Goal: Transaction & Acquisition: Book appointment/travel/reservation

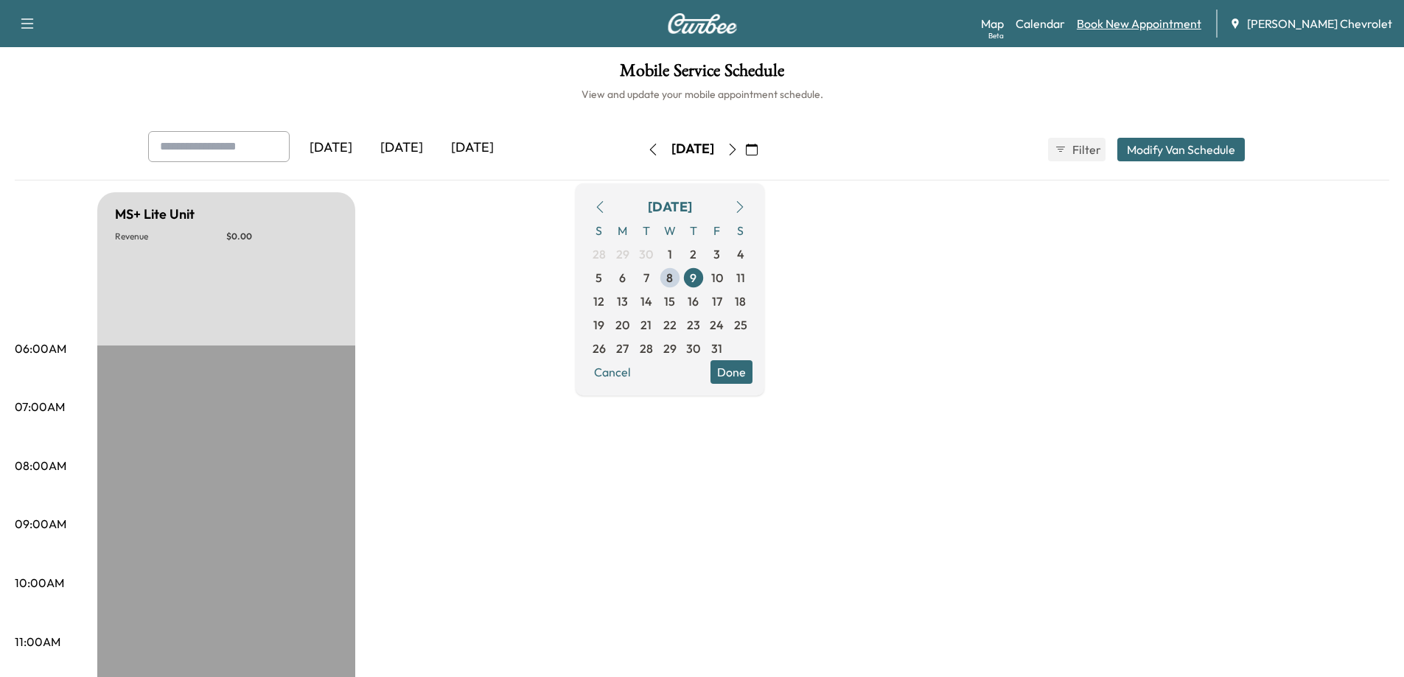
click at [1171, 18] on link "Book New Appointment" at bounding box center [1138, 24] width 125 height 18
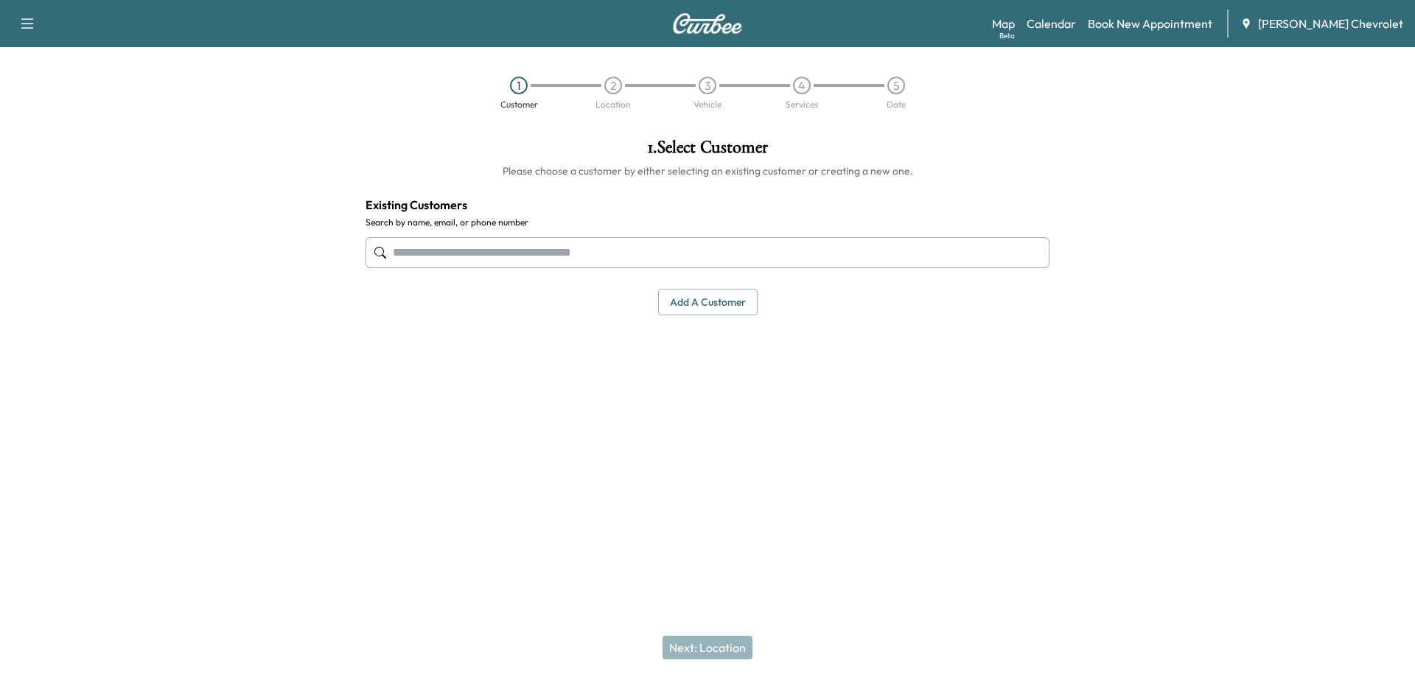
click at [502, 253] on input "text" at bounding box center [707, 252] width 684 height 31
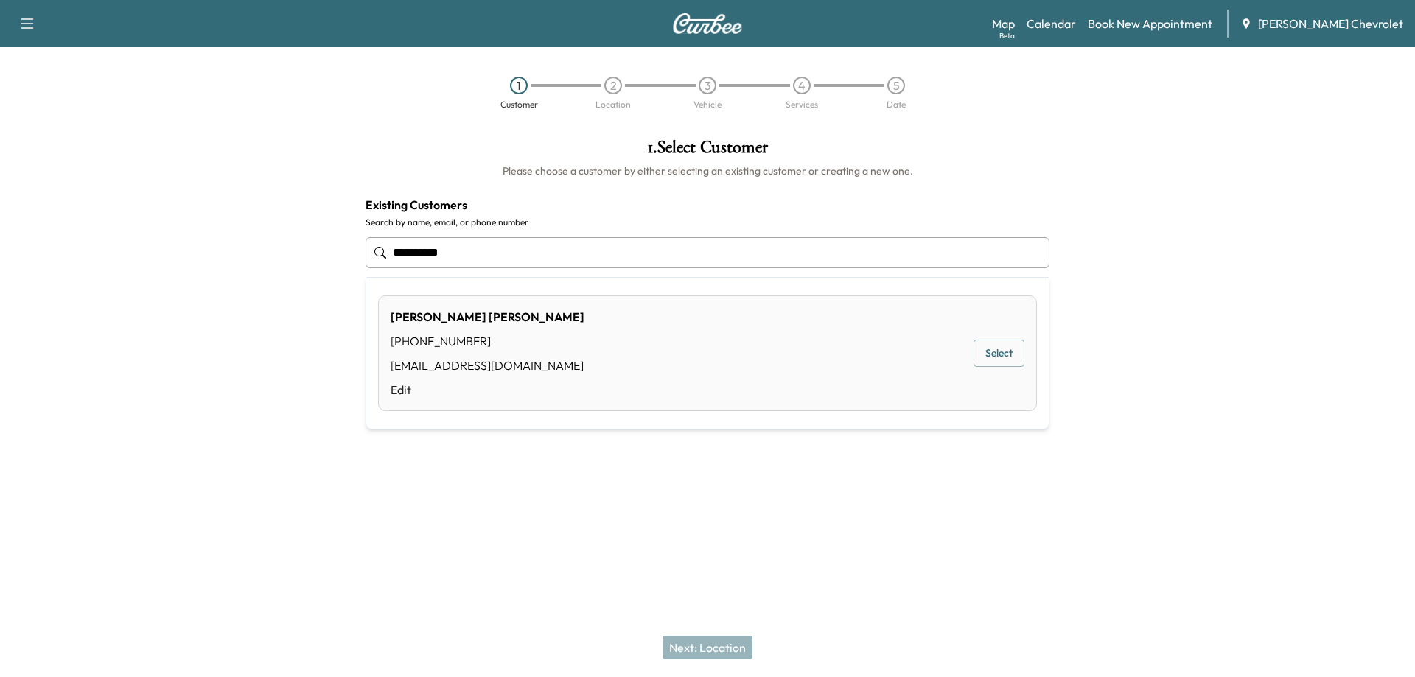
click at [1008, 354] on button "Select" at bounding box center [998, 353] width 51 height 27
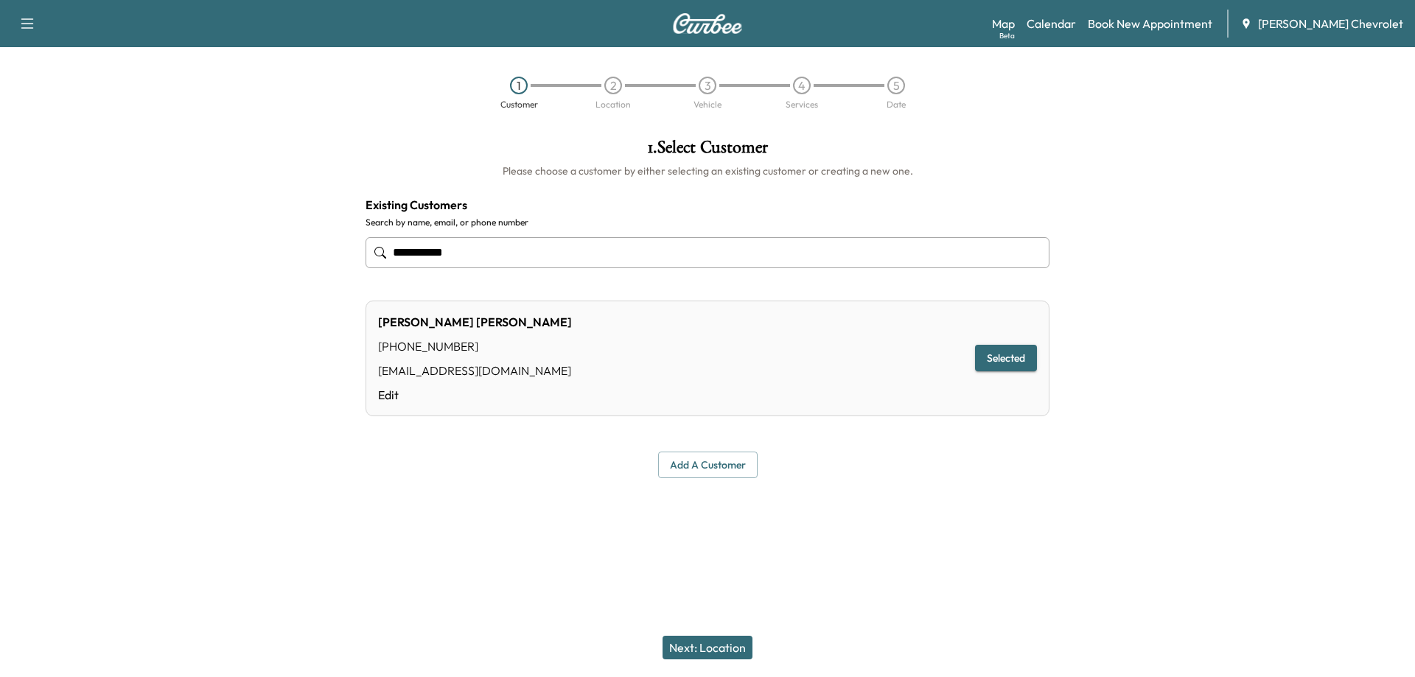
type input "**********"
click at [693, 641] on button "Next: Location" at bounding box center [707, 648] width 90 height 24
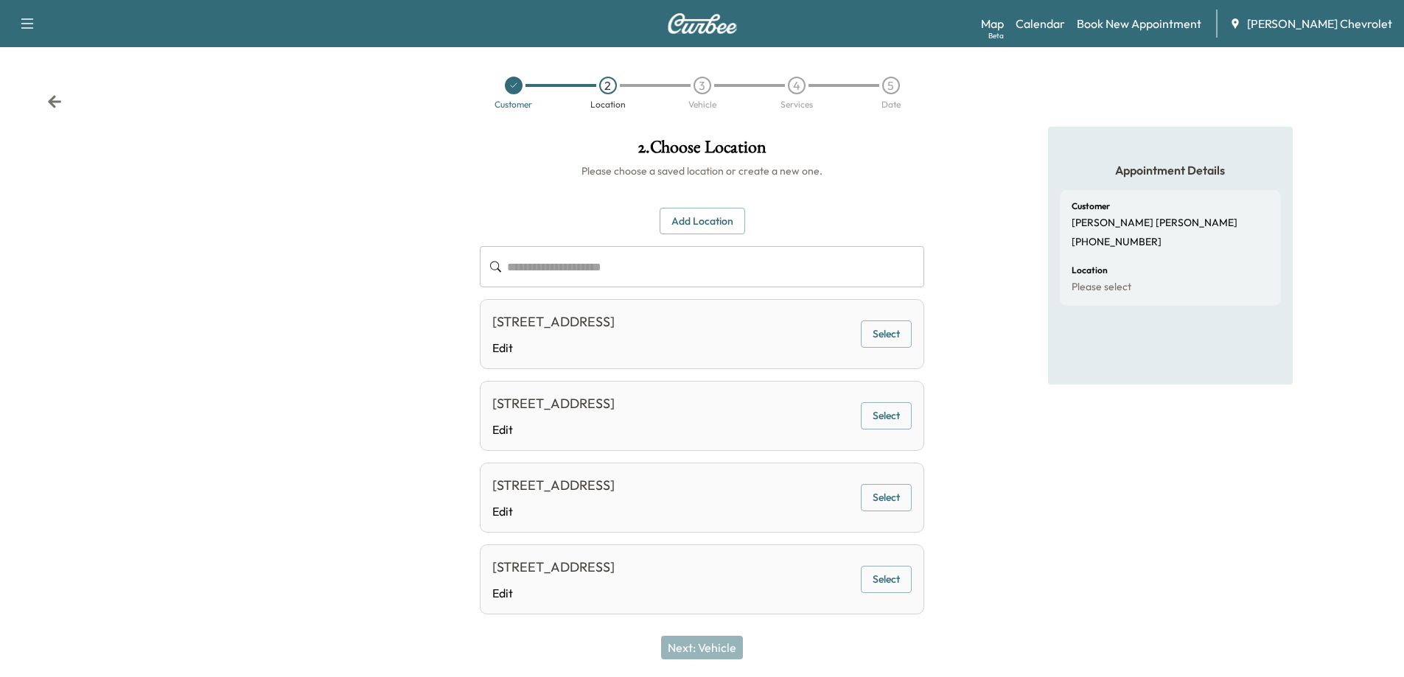
click at [693, 256] on input "text" at bounding box center [715, 266] width 417 height 41
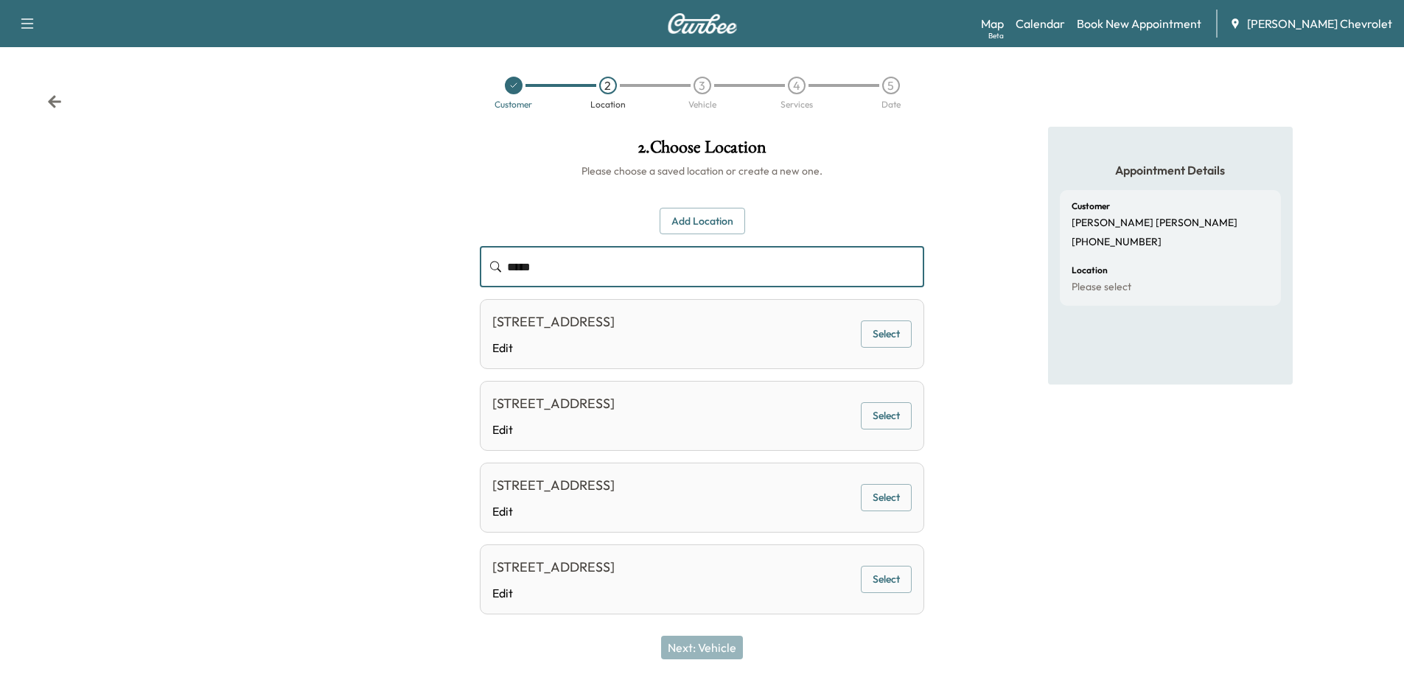
type input "****"
click at [877, 329] on button "Select" at bounding box center [886, 333] width 51 height 27
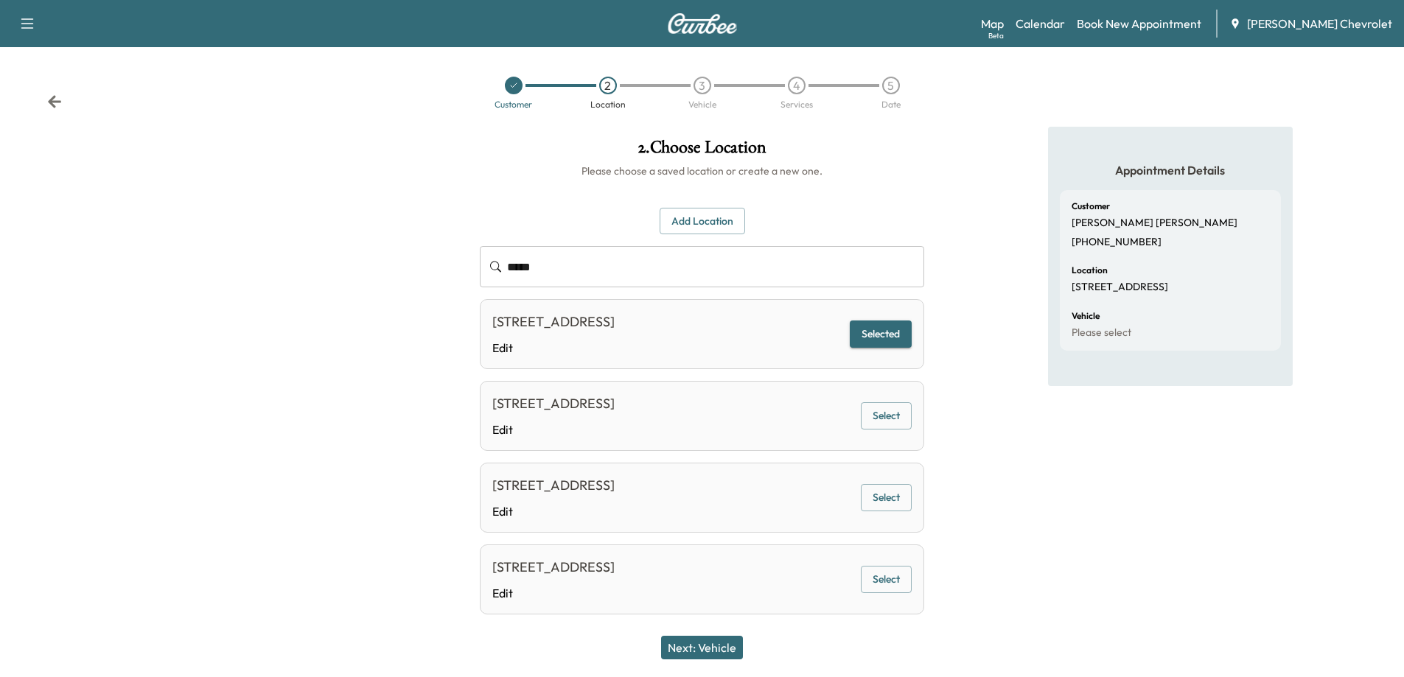
click at [710, 651] on button "Next: Vehicle" at bounding box center [702, 648] width 82 height 24
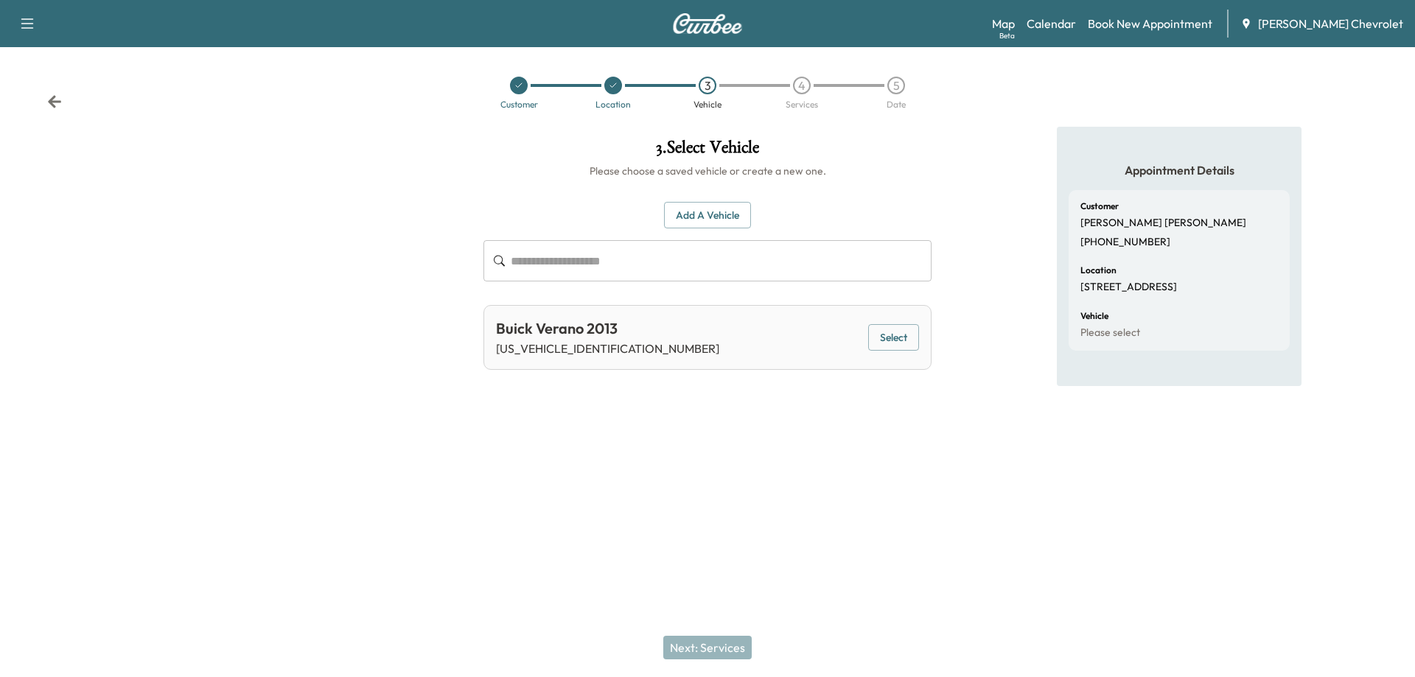
click at [887, 333] on button "Select" at bounding box center [893, 337] width 51 height 27
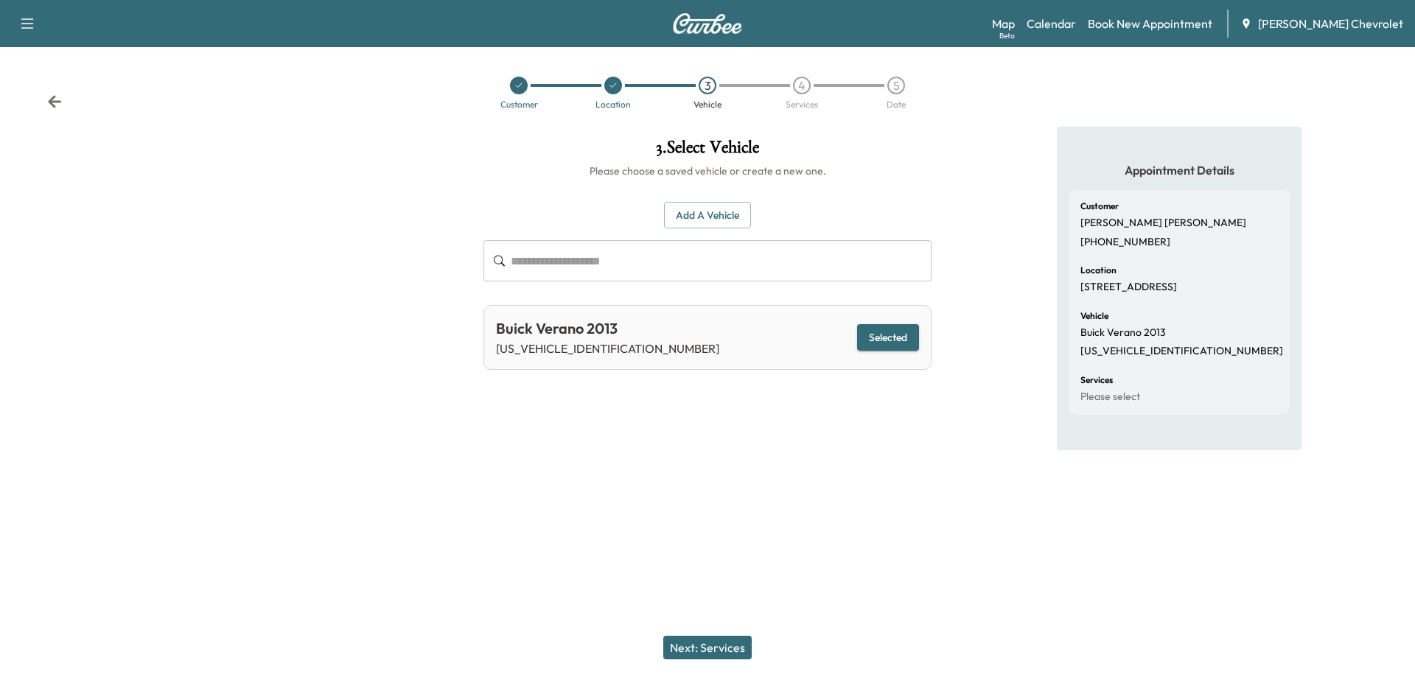
click at [723, 638] on button "Next: Services" at bounding box center [707, 648] width 88 height 24
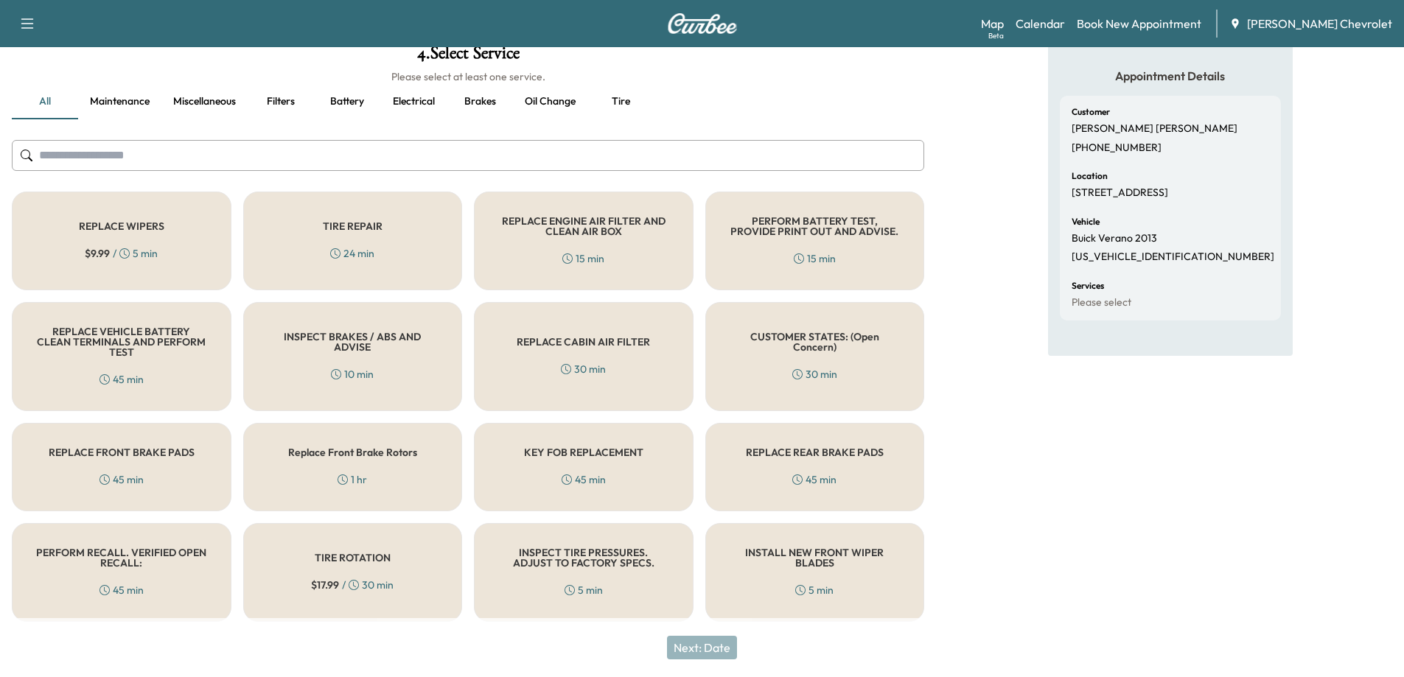
scroll to position [98, 0]
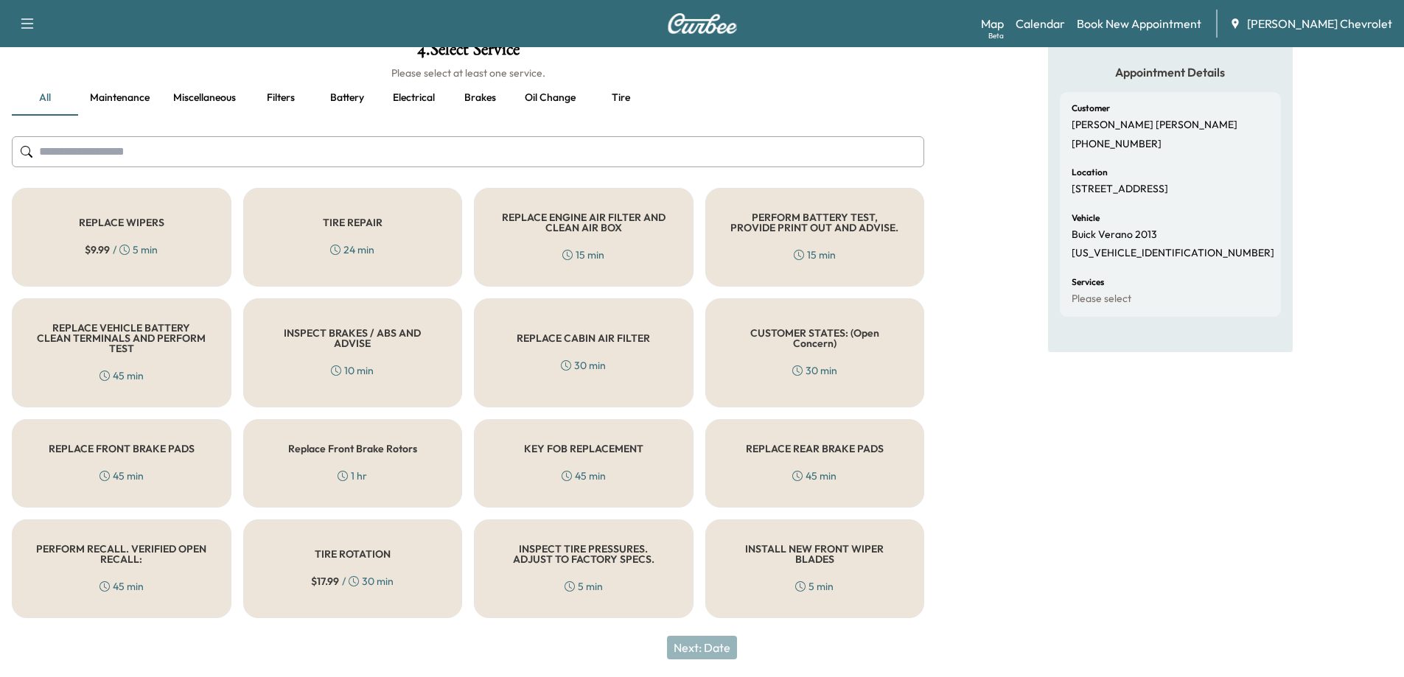
click at [143, 569] on div "PERFORM RECALL. VERIFIED OPEN RECALL: 45 min" at bounding box center [122, 568] width 220 height 99
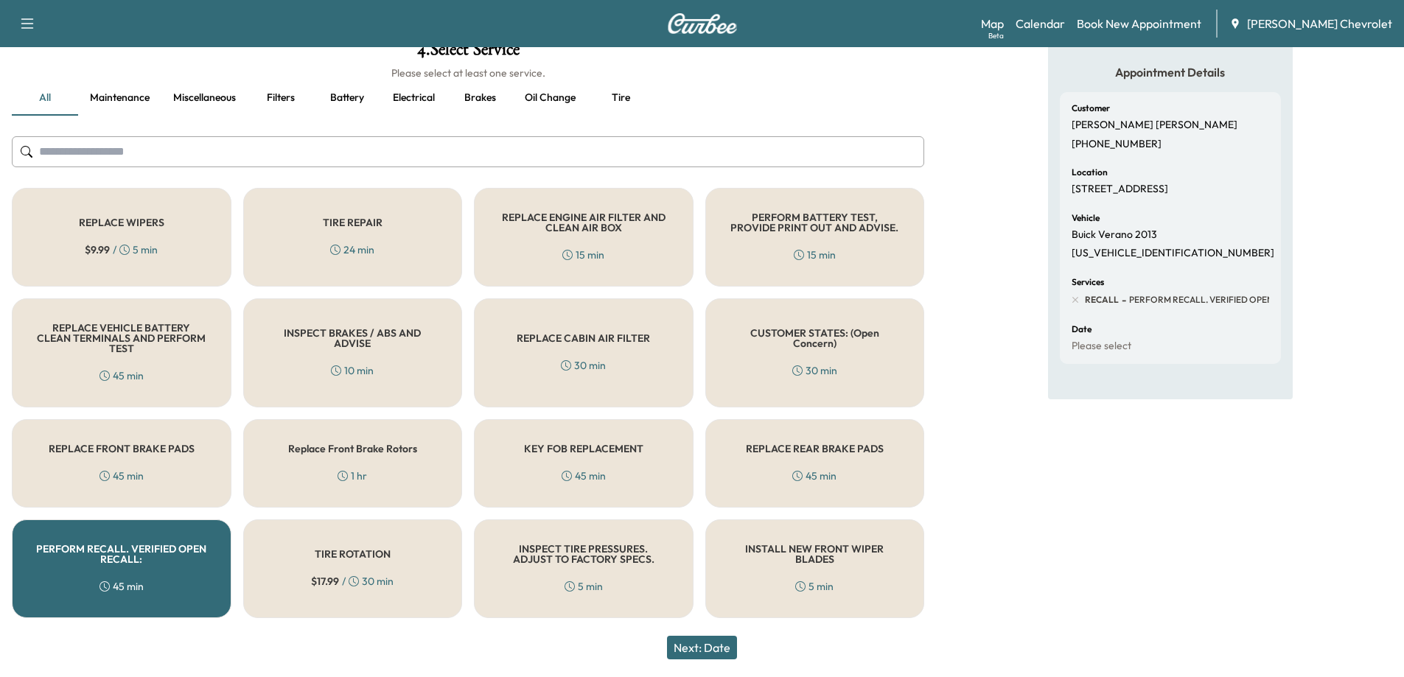
click at [724, 644] on button "Next: Date" at bounding box center [702, 648] width 70 height 24
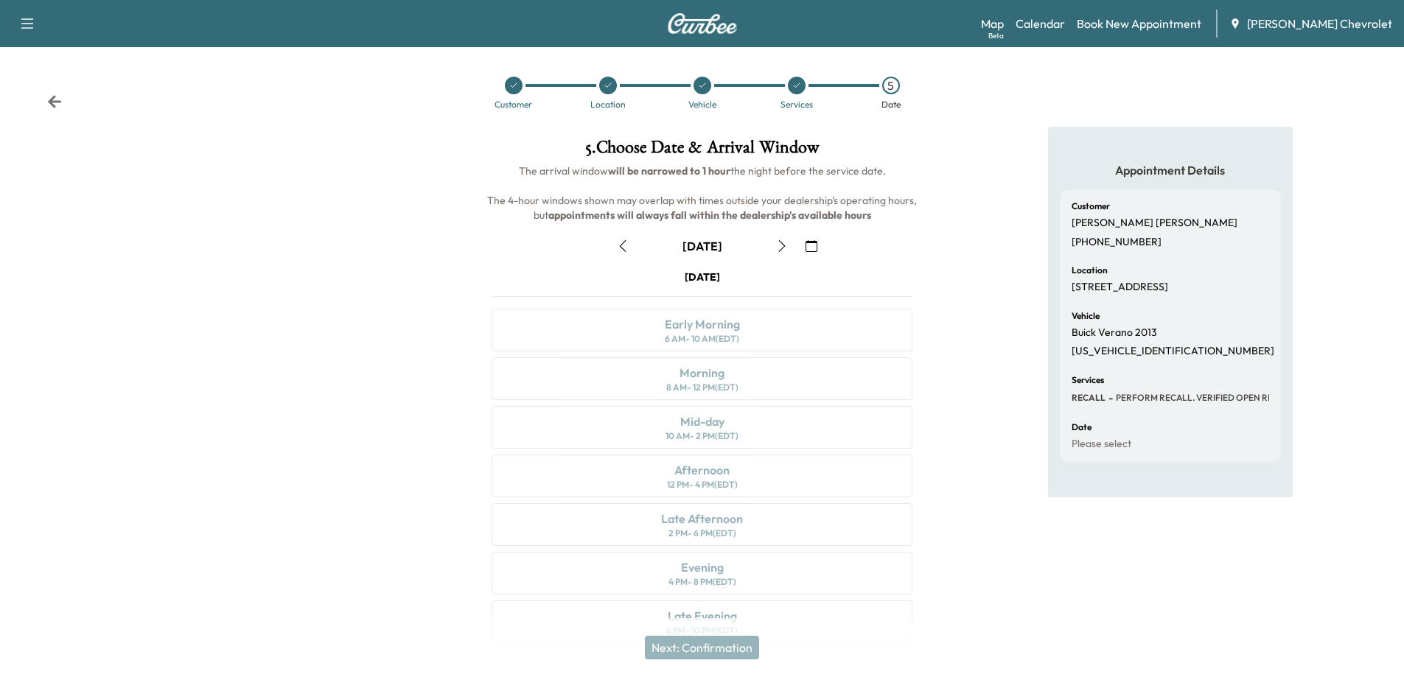
click at [780, 245] on icon "button" at bounding box center [782, 246] width 12 height 12
click at [813, 239] on button "button" at bounding box center [811, 246] width 25 height 24
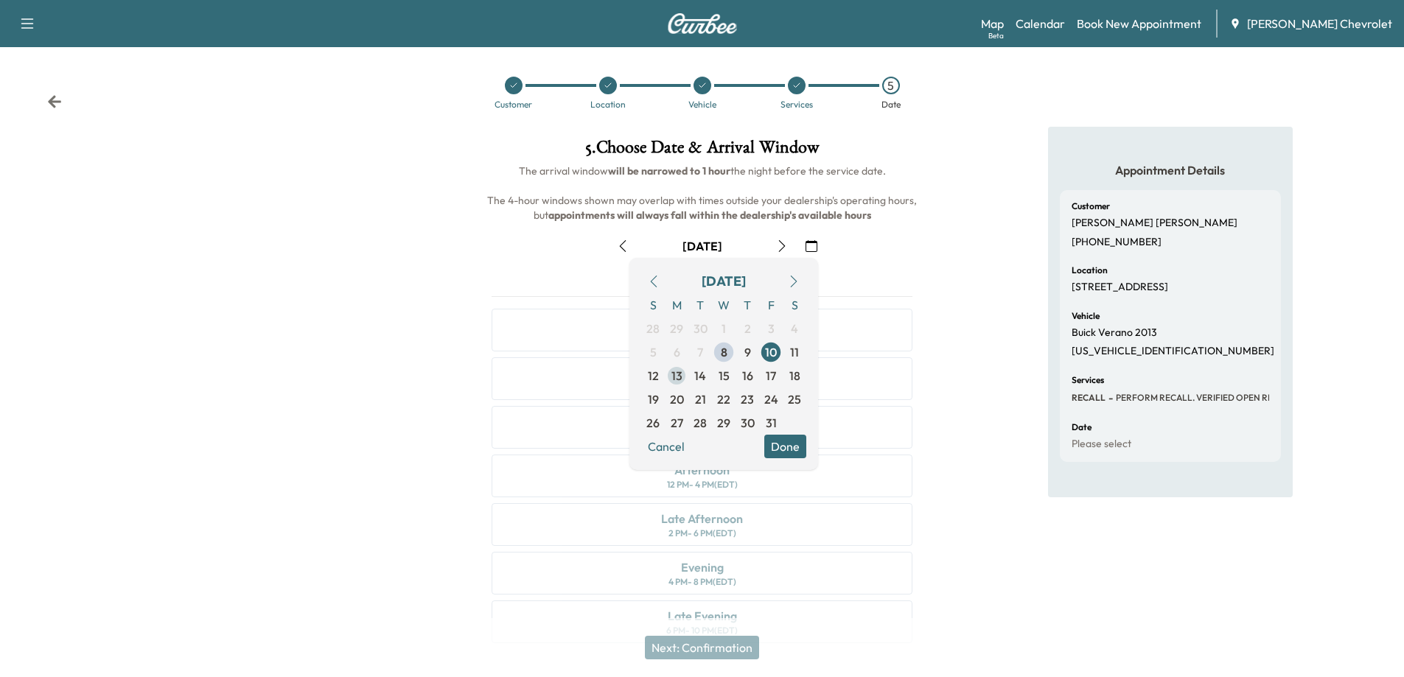
click at [675, 376] on span "13" at bounding box center [676, 376] width 11 height 18
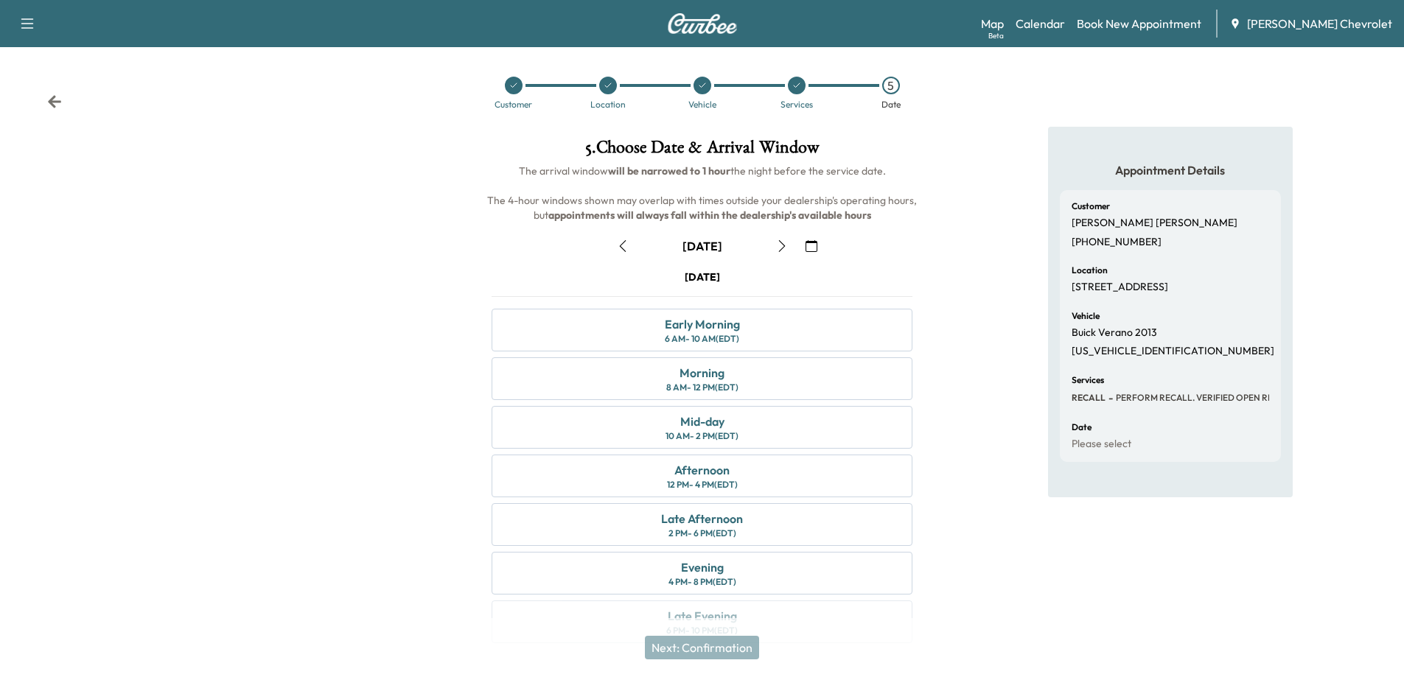
click at [813, 245] on icon "button" at bounding box center [811, 246] width 12 height 12
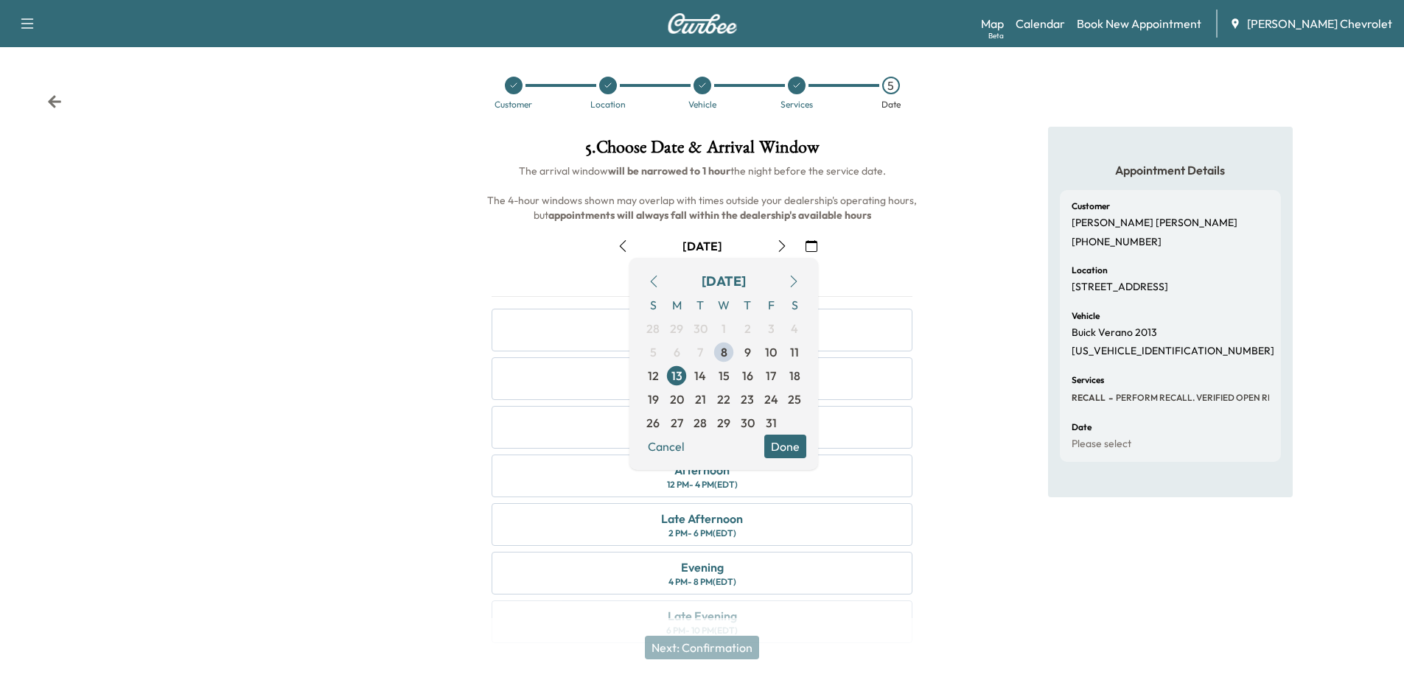
click at [785, 449] on button "Done" at bounding box center [785, 447] width 42 height 24
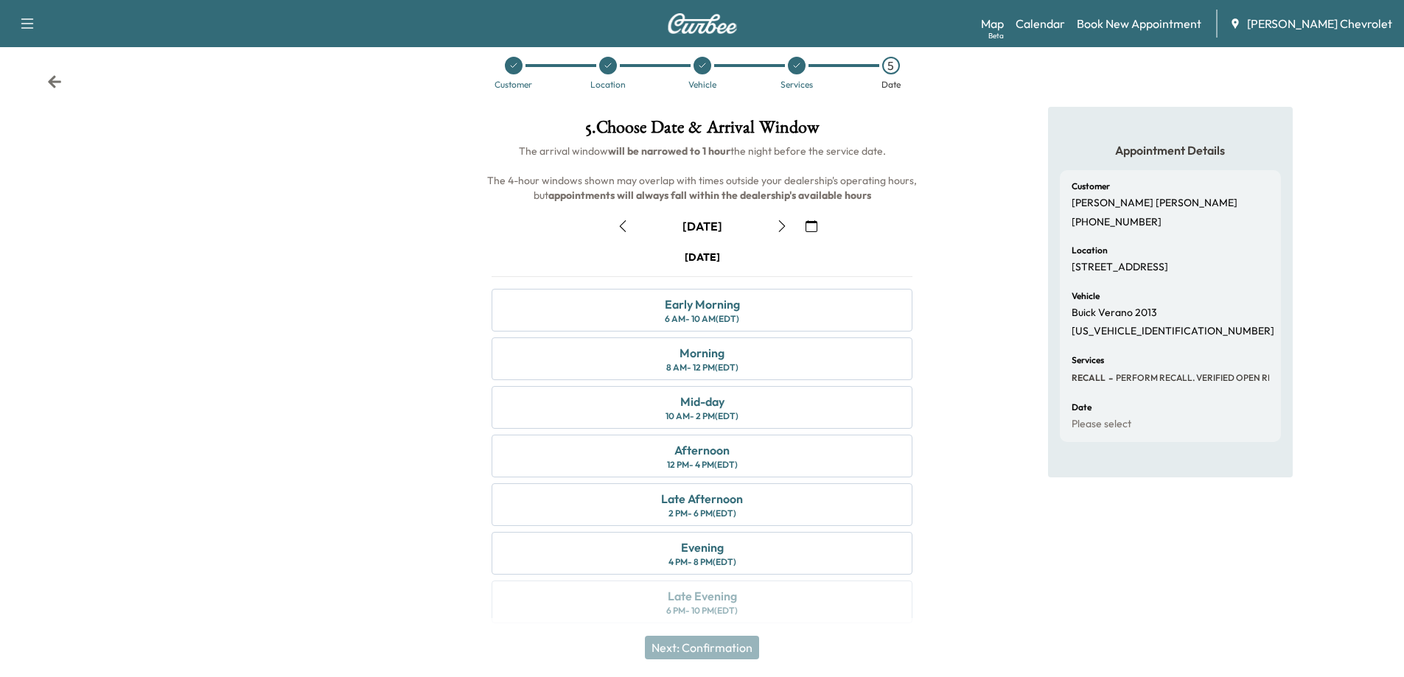
scroll to position [31, 0]
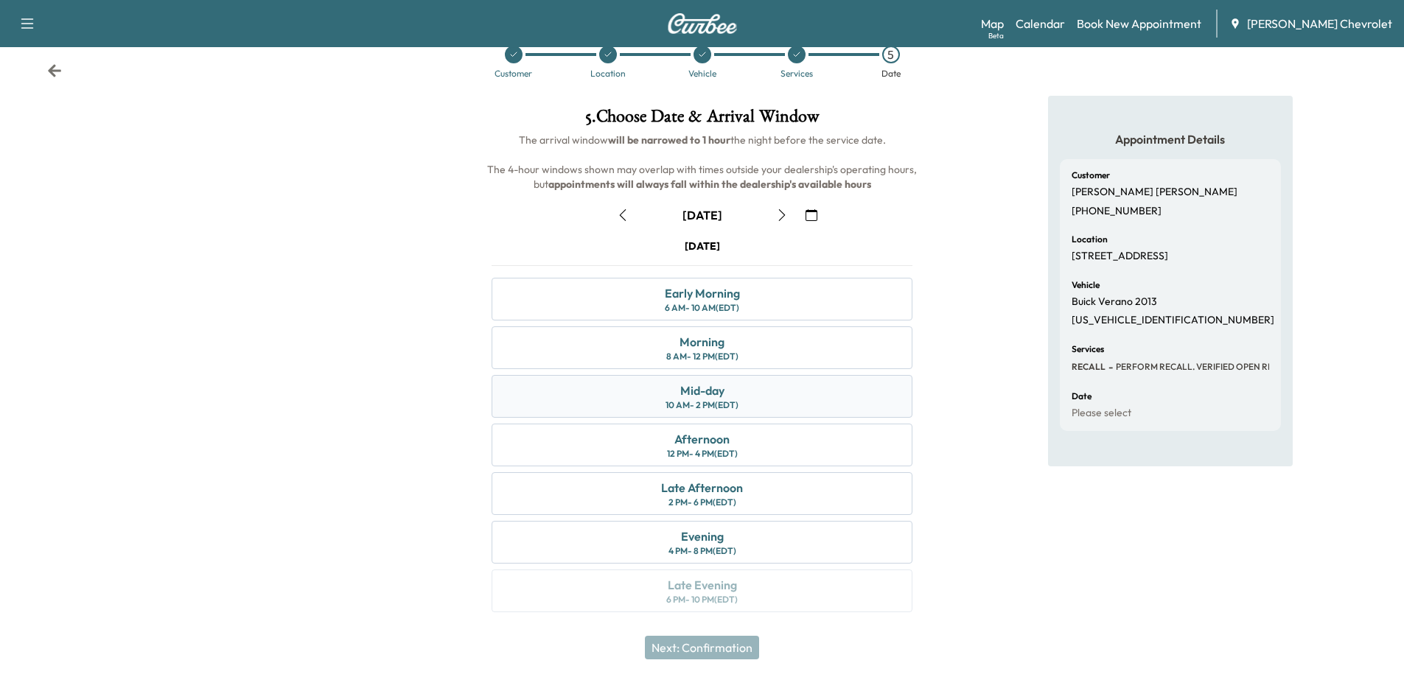
click at [697, 399] on div "10 AM - 2 PM (EDT)" at bounding box center [701, 405] width 73 height 12
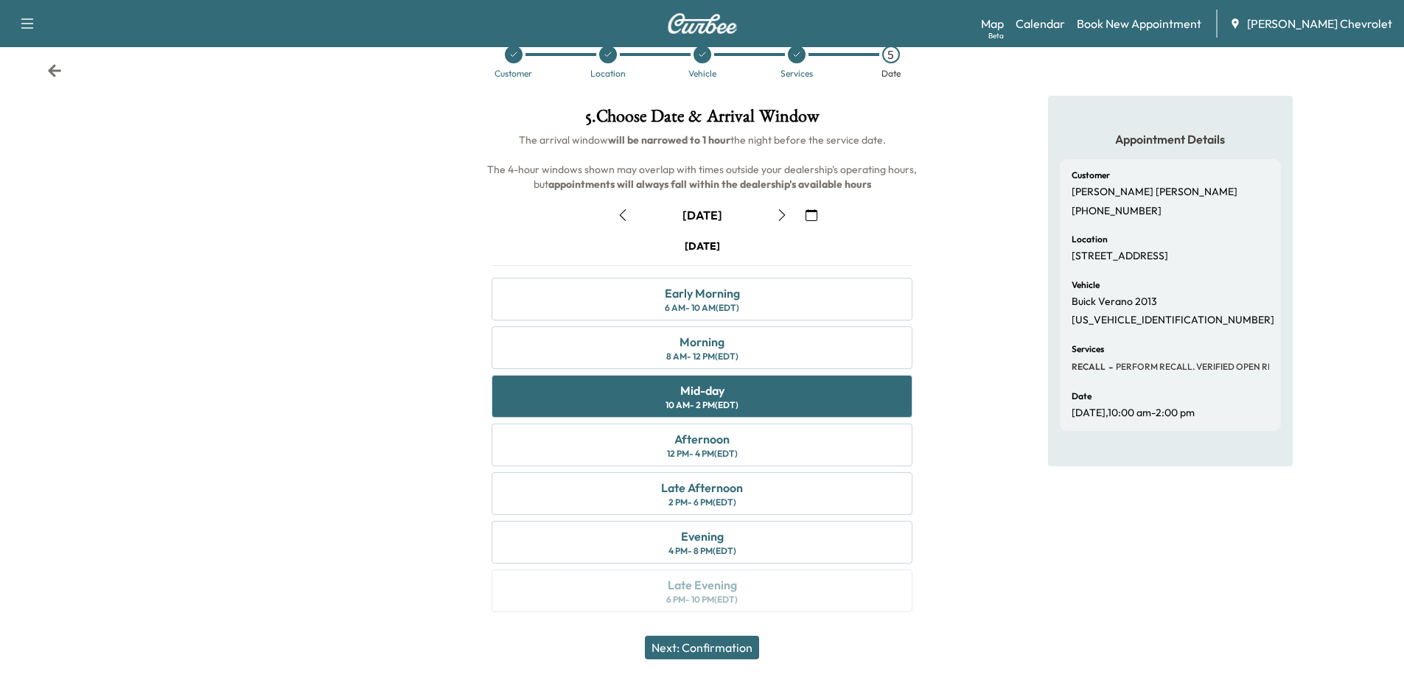
click at [710, 654] on button "Next: Confirmation" at bounding box center [702, 648] width 114 height 24
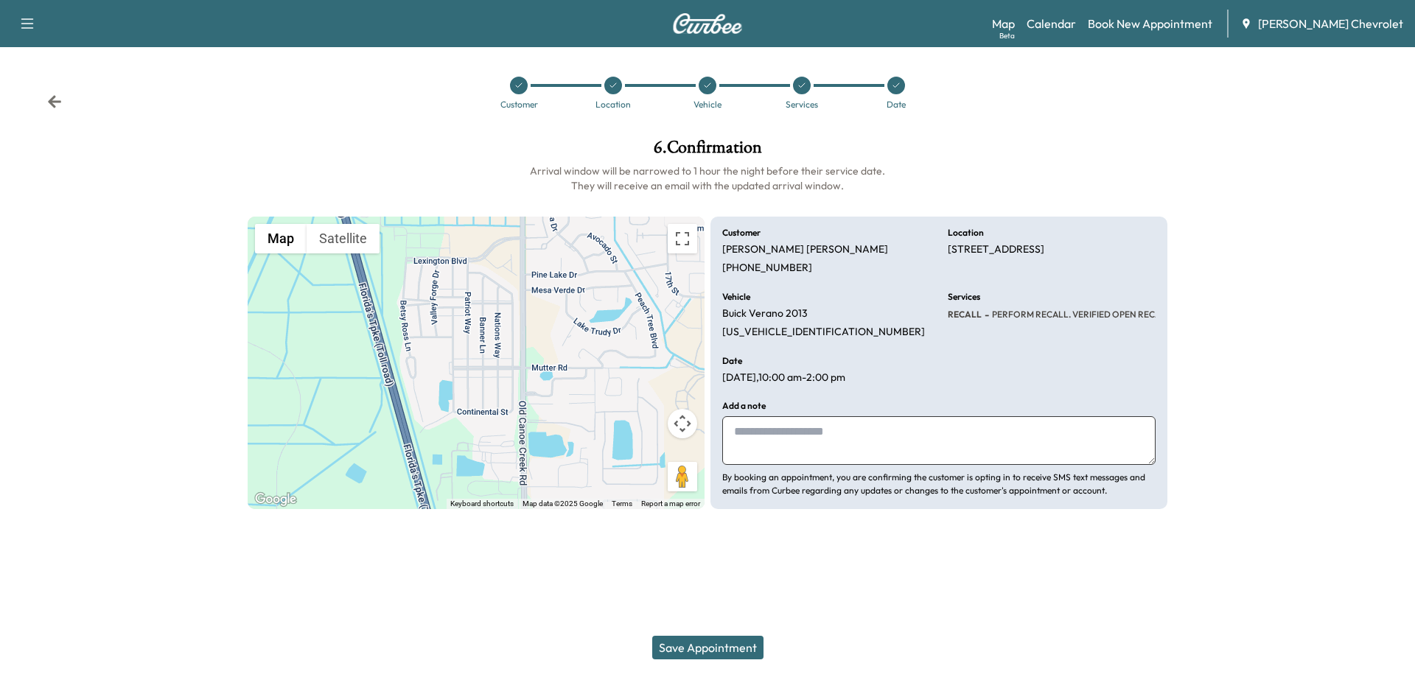
click at [789, 430] on textarea at bounding box center [938, 440] width 433 height 49
type textarea "**********"
click at [27, 22] on icon "button" at bounding box center [27, 24] width 18 height 18
click at [215, 122] on div "Customer Location Vehicle Services Date" at bounding box center [707, 93] width 1415 height 68
click at [53, 107] on icon at bounding box center [54, 101] width 13 height 13
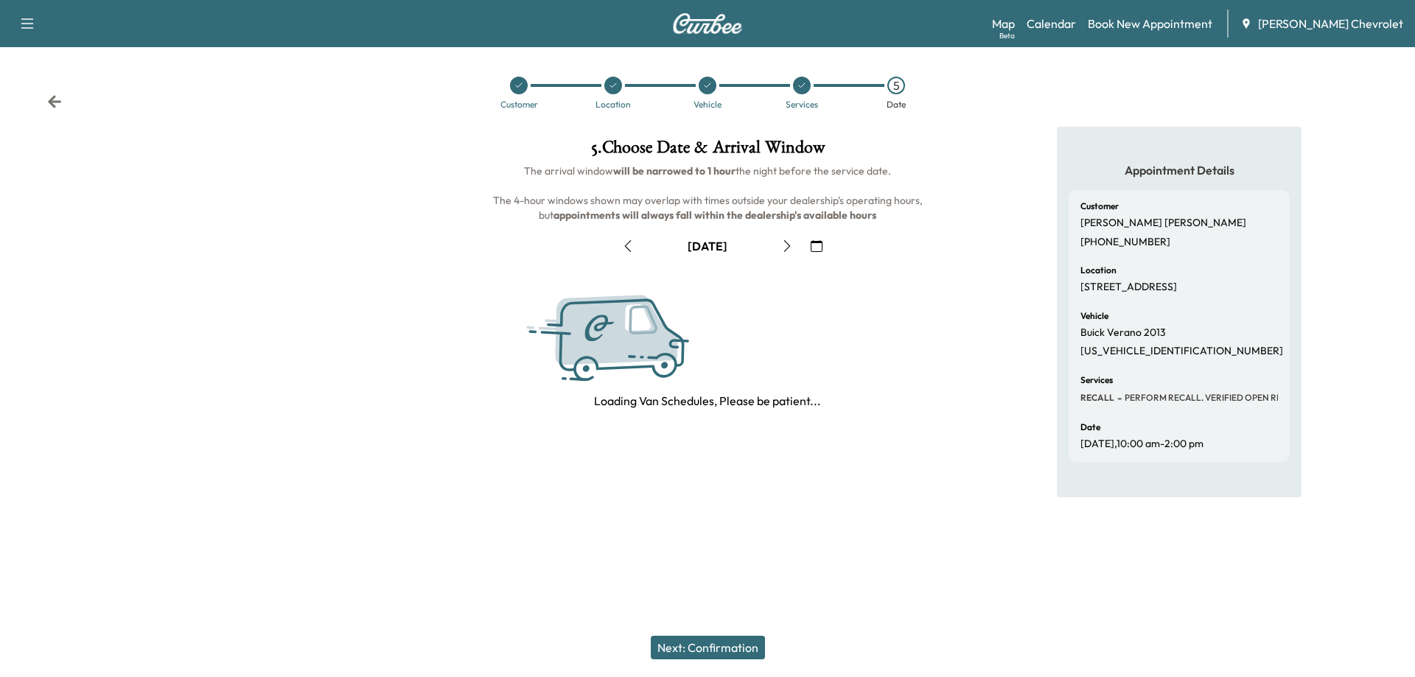
click at [53, 104] on icon at bounding box center [54, 101] width 13 height 13
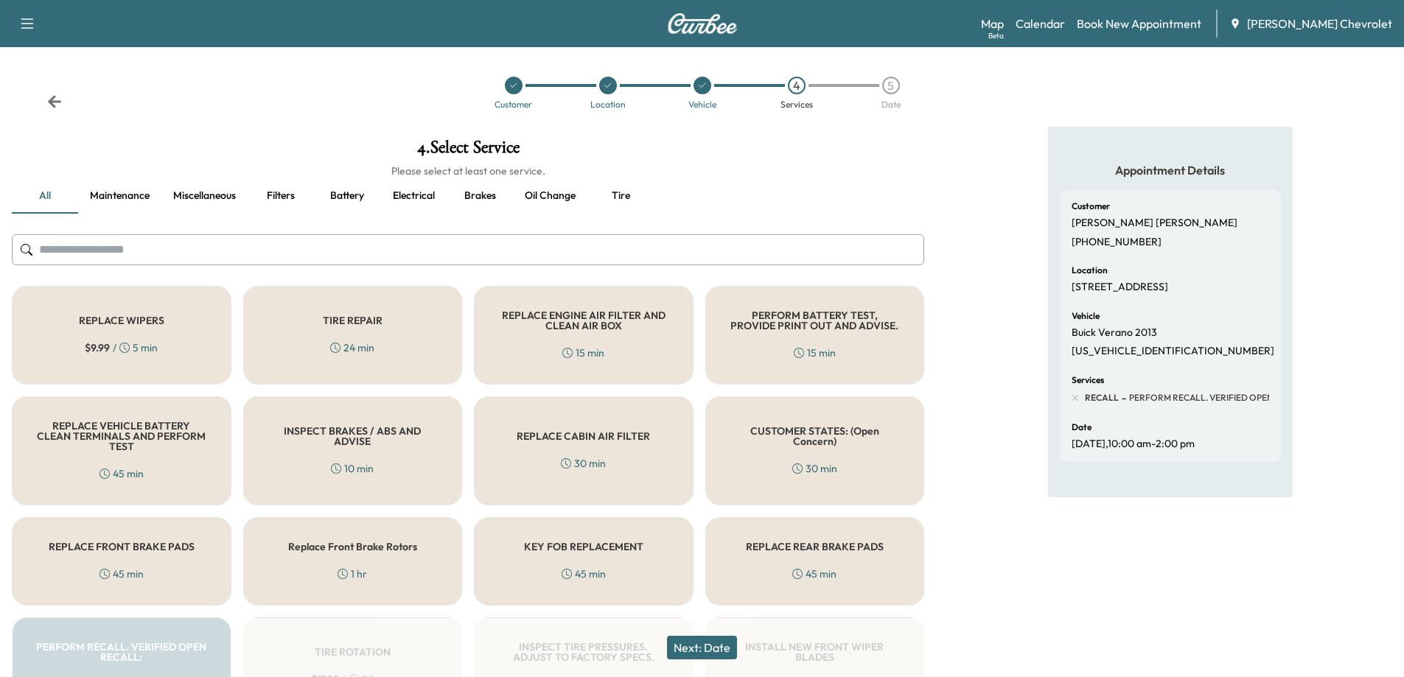
click at [53, 104] on icon at bounding box center [54, 101] width 13 height 13
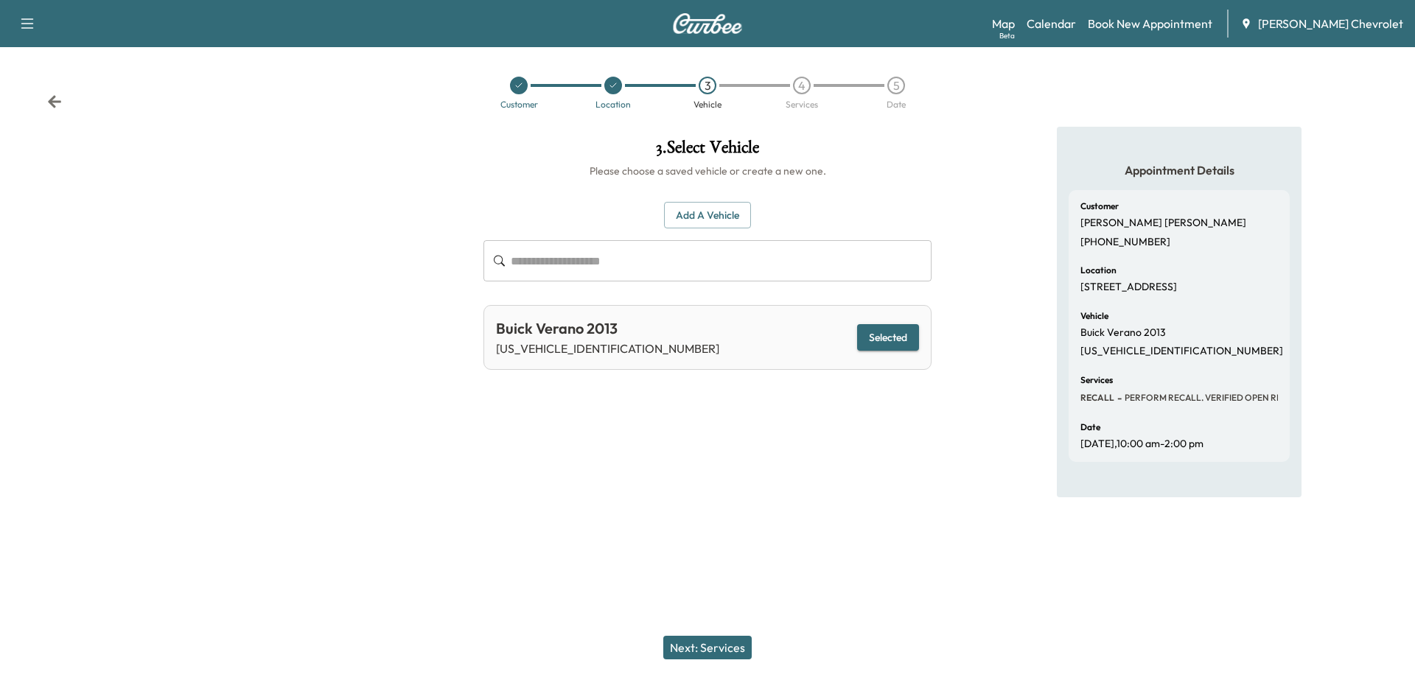
click at [53, 104] on icon at bounding box center [54, 101] width 13 height 13
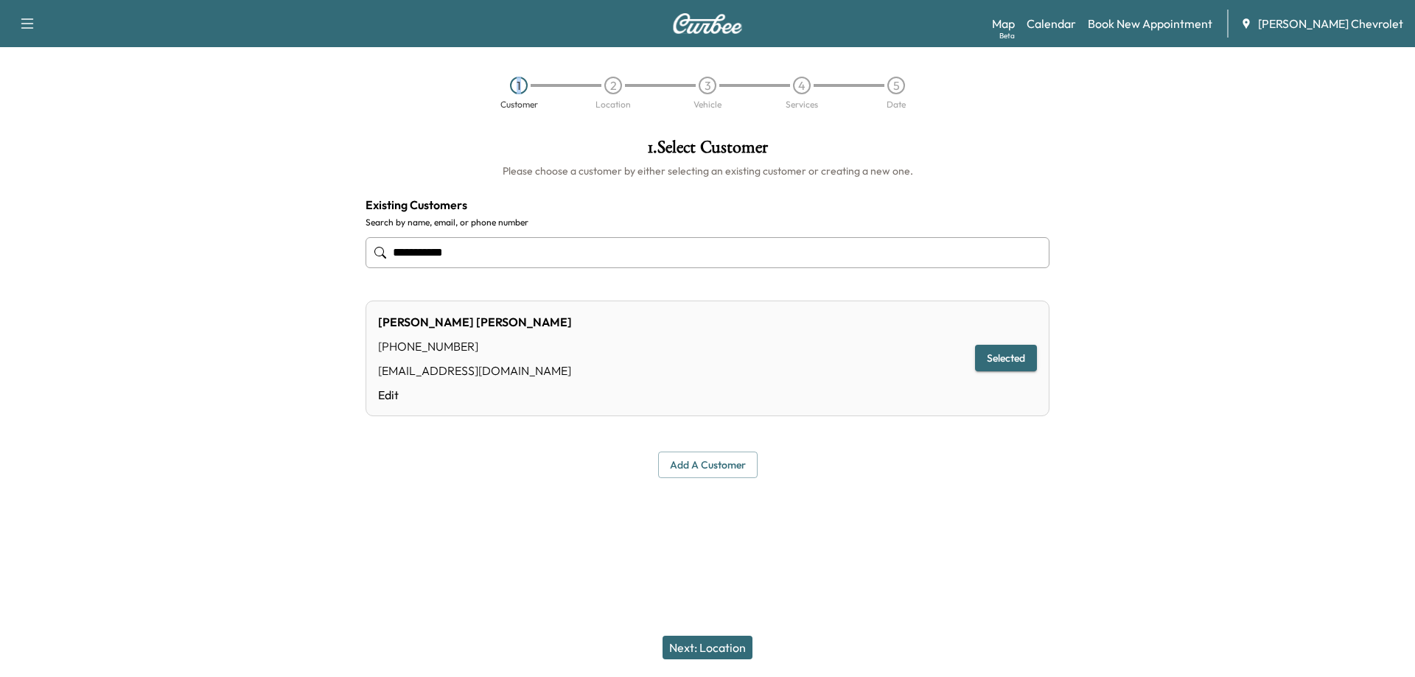
click at [53, 104] on div "1 Customer 2 Location 3 Vehicle 4 Services 5 Date" at bounding box center [707, 93] width 1415 height 68
click at [1180, 22] on link "Book New Appointment" at bounding box center [1149, 24] width 125 height 18
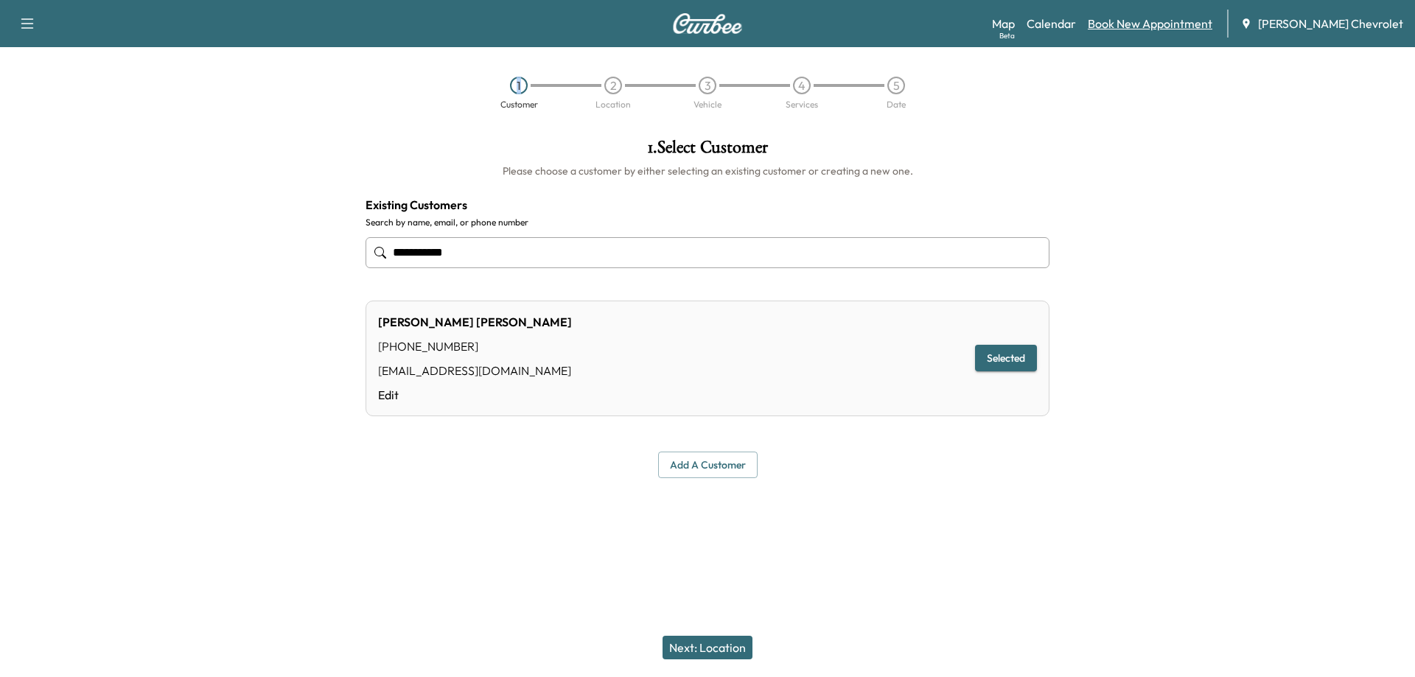
click at [1149, 15] on link "Book New Appointment" at bounding box center [1149, 24] width 125 height 18
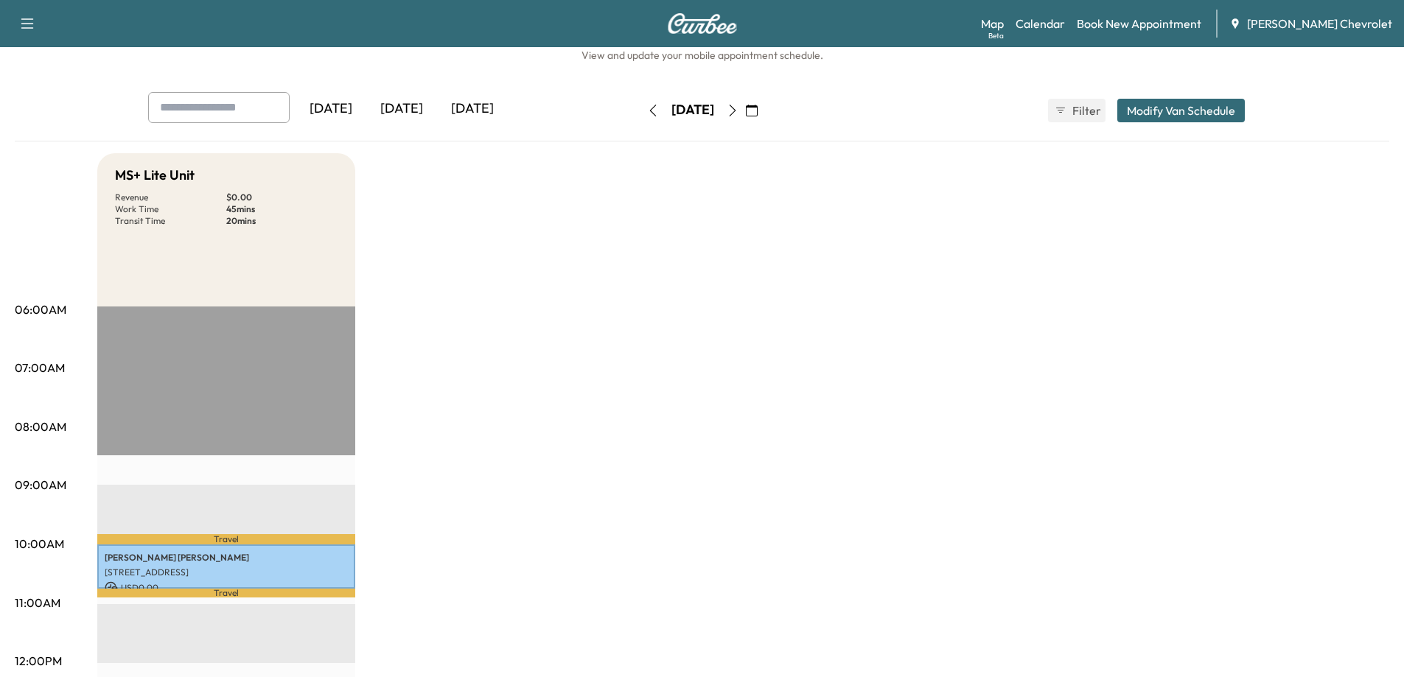
scroll to position [74, 0]
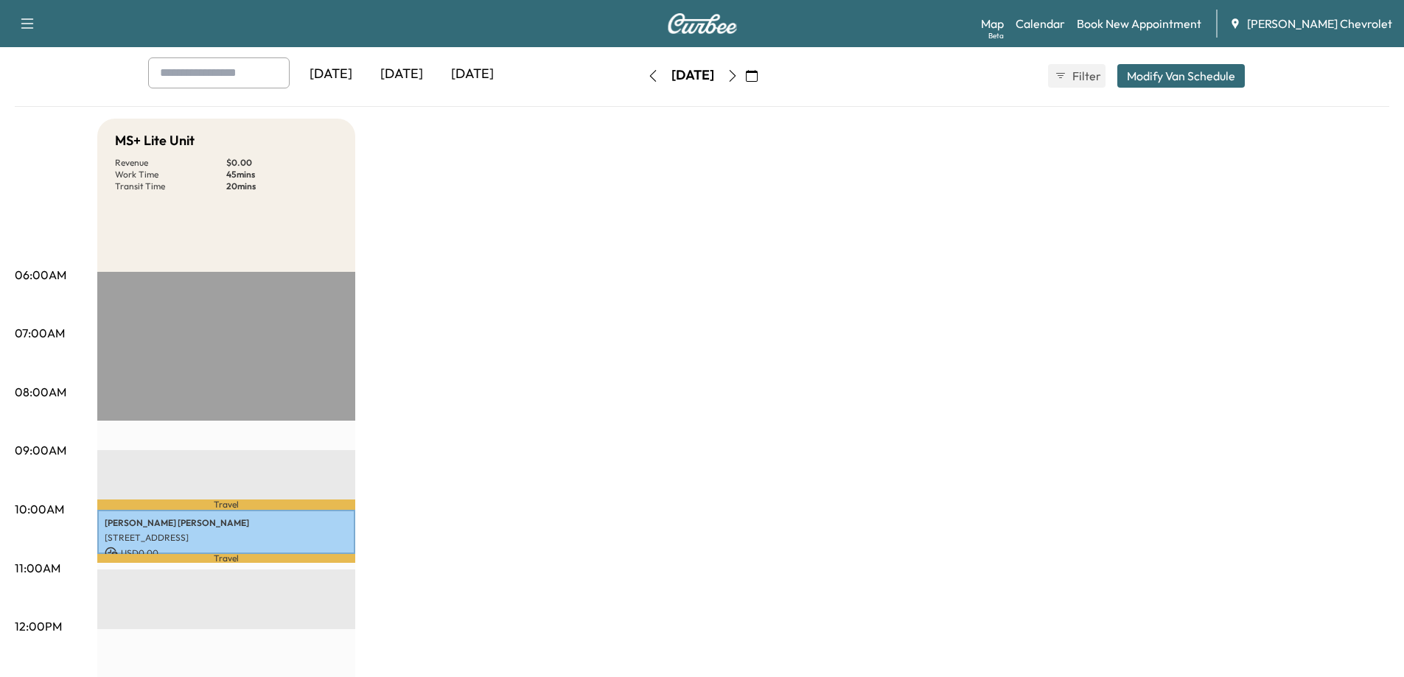
click at [757, 77] on icon "button" at bounding box center [752, 76] width 12 height 12
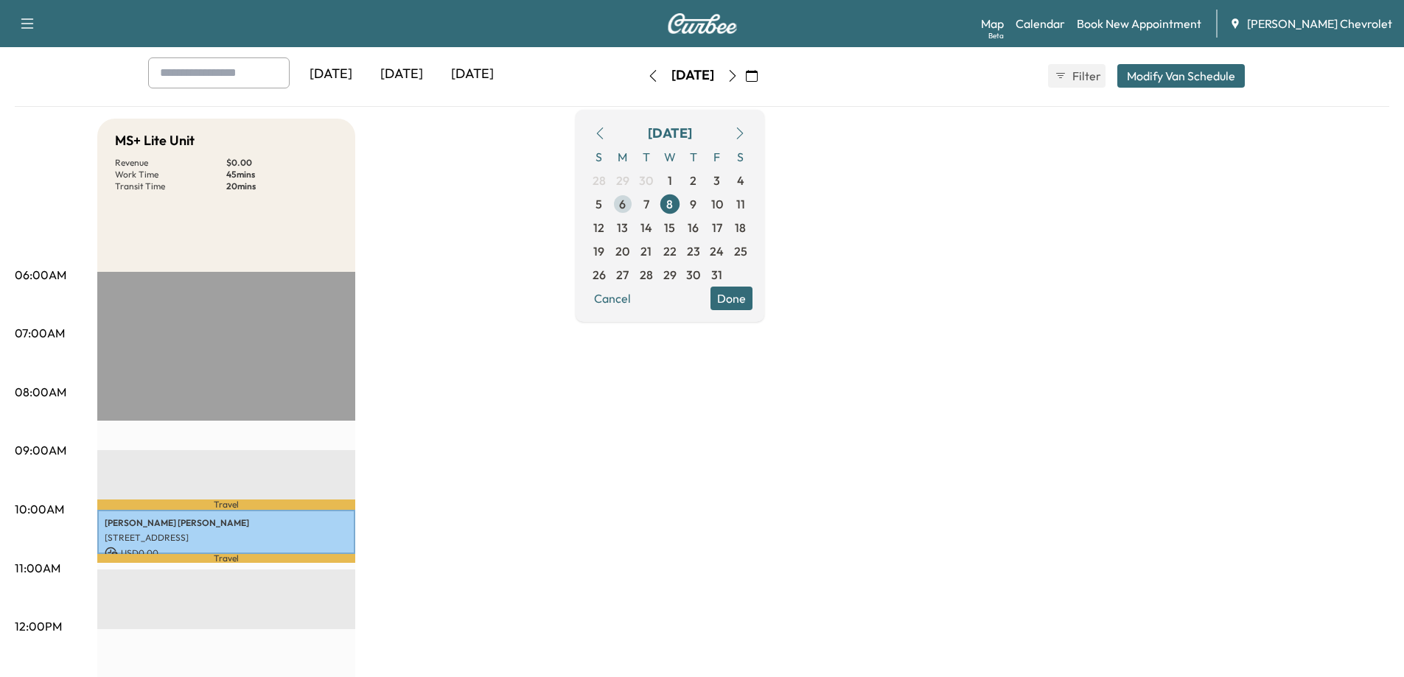
click at [626, 207] on span "6" at bounding box center [622, 204] width 7 height 18
